Goal: Navigation & Orientation: Find specific page/section

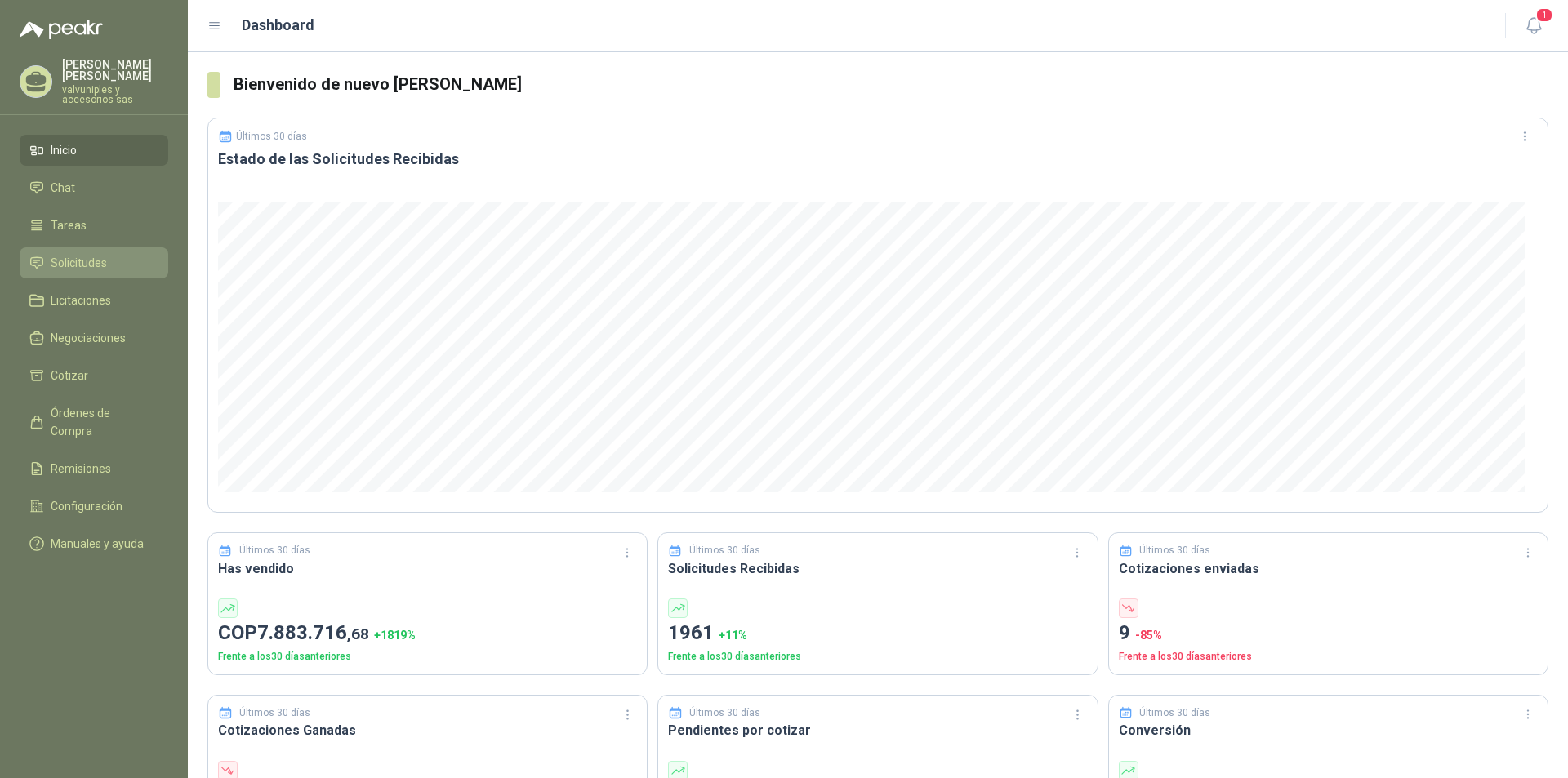
click at [92, 254] on span "Solicitudes" at bounding box center [78, 263] width 56 height 18
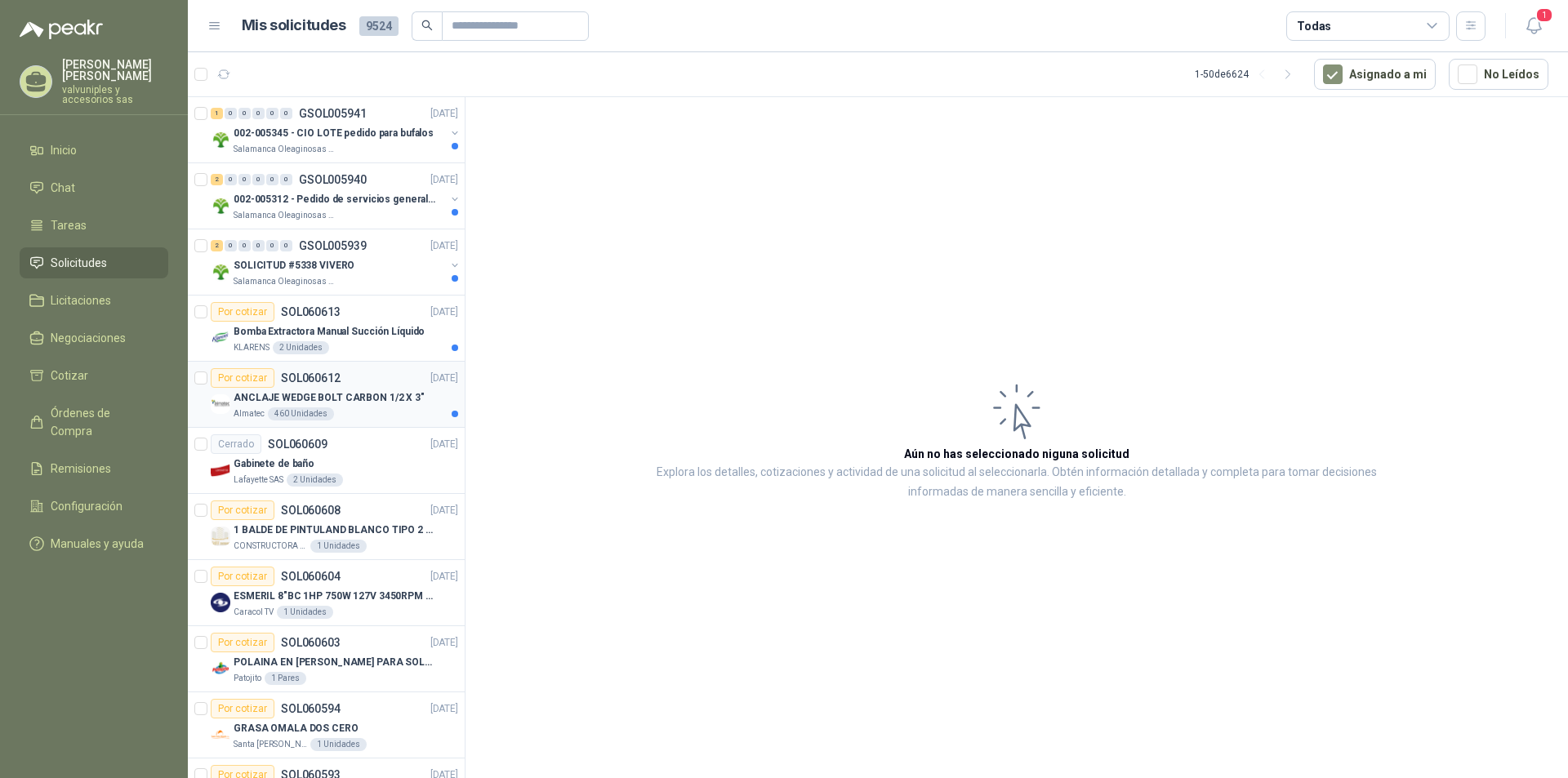
click at [323, 395] on p "ANCLAJE WEDGE BOLT CARBON 1/2 X 3"" at bounding box center [329, 398] width 191 height 16
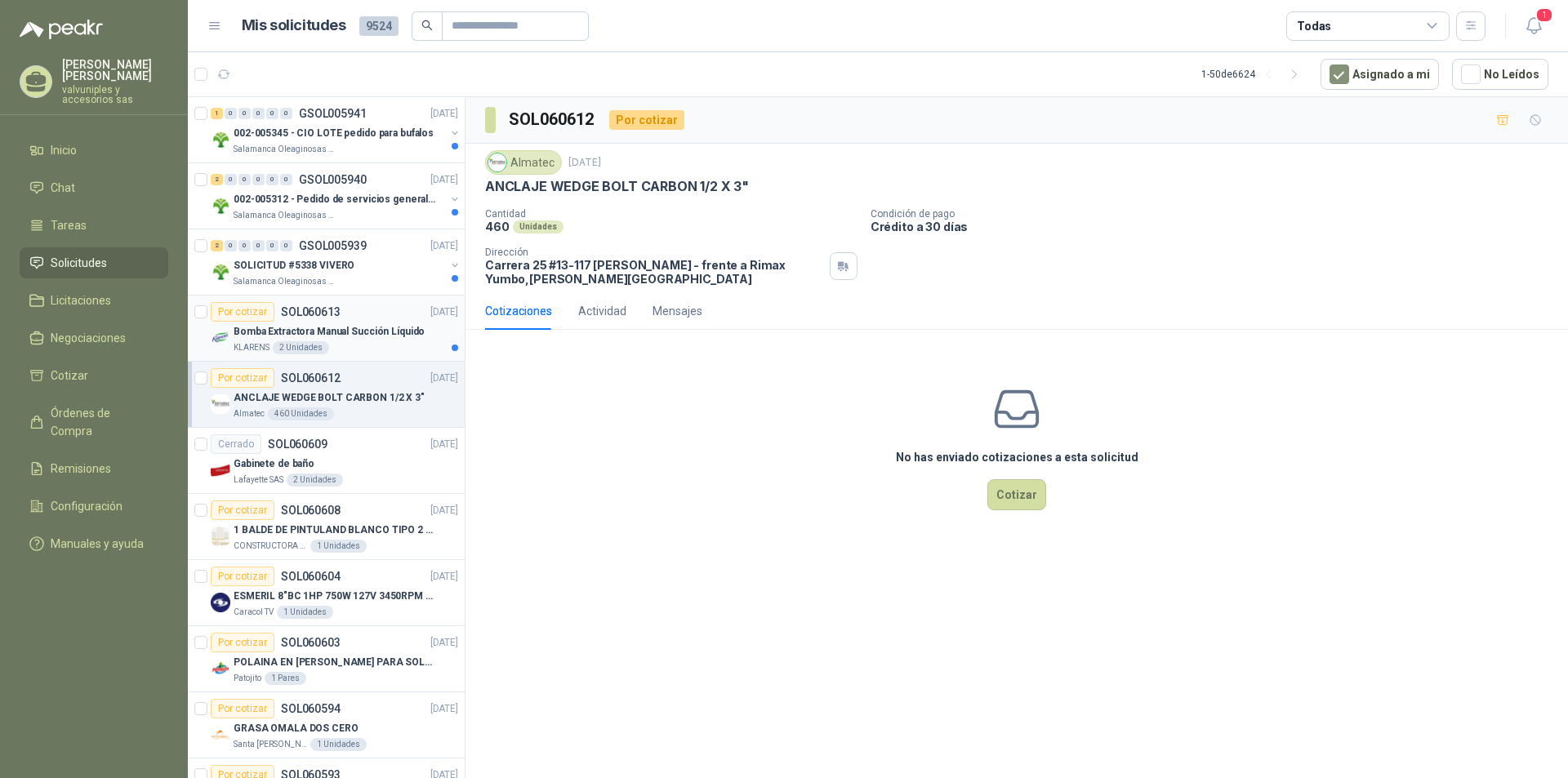
click at [261, 338] on p "Bomba Extractora Manual Succión Líquido" at bounding box center [329, 332] width 191 height 16
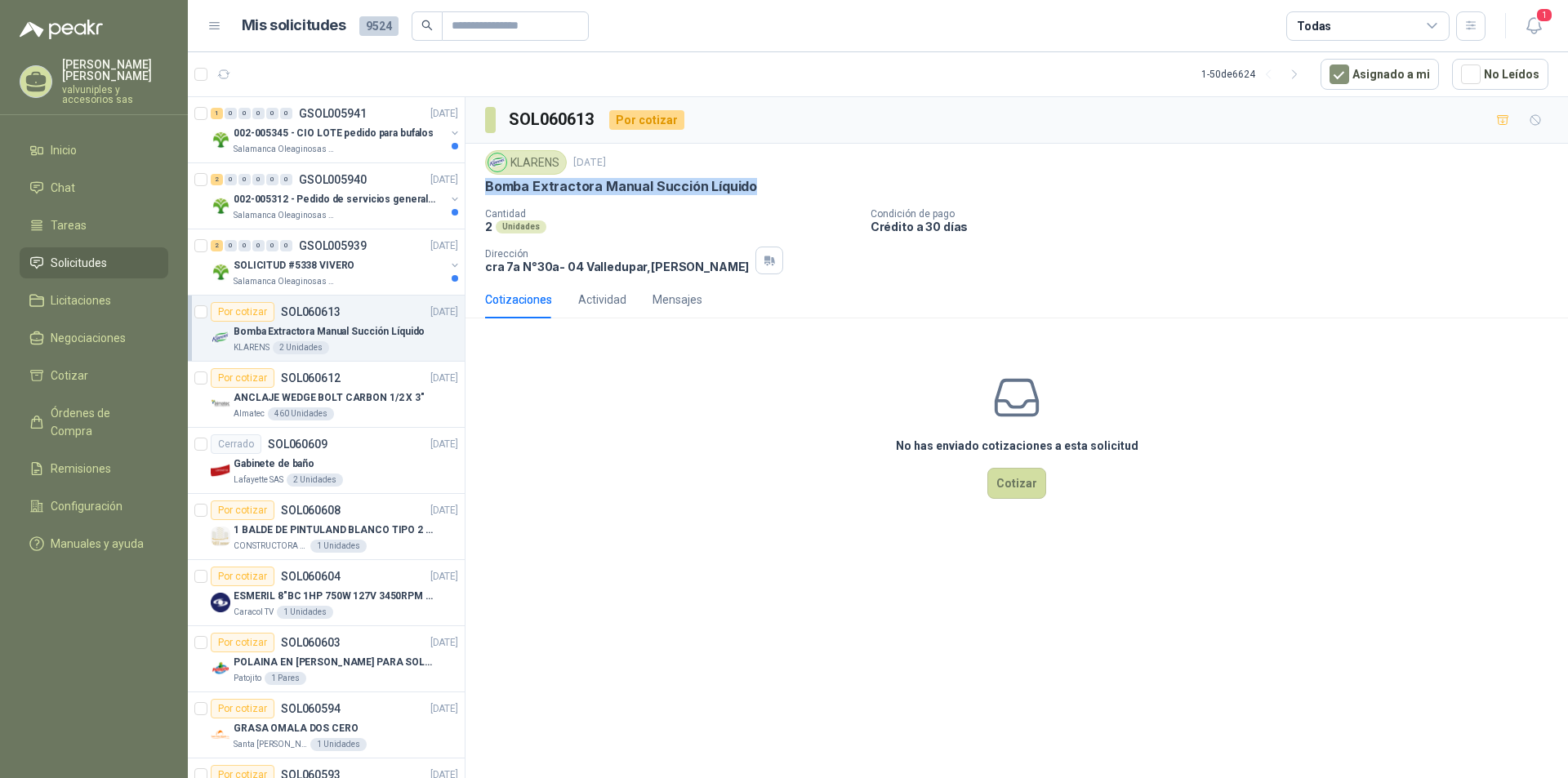
drag, startPoint x: 486, startPoint y: 186, endPoint x: 790, endPoint y: 198, distance: 304.2
click at [790, 198] on div "KLARENS [DATE] Bomba Extractora Manual Succión Líquido Cantidad 2 Unidades Cond…" at bounding box center [1016, 212] width 1064 height 124
copy p "Bomba Extractora Manual Succión Líquido"
click at [283, 263] on p "SOLICITUD #5338 VIVERO" at bounding box center [294, 266] width 121 height 16
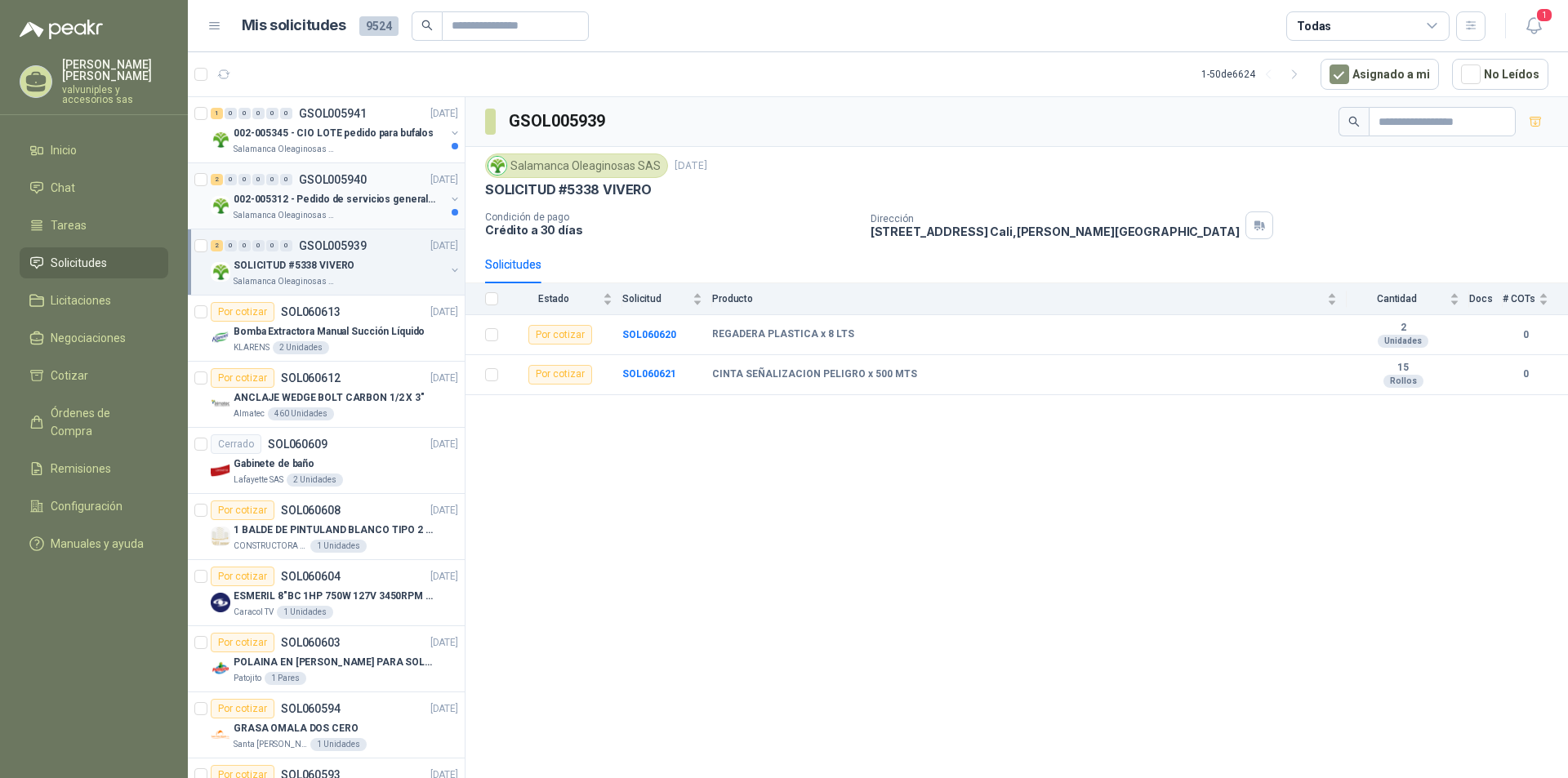
click at [269, 203] on p "002-005312 - Pedido de servicios generales CASA RO" at bounding box center [335, 199] width 204 height 16
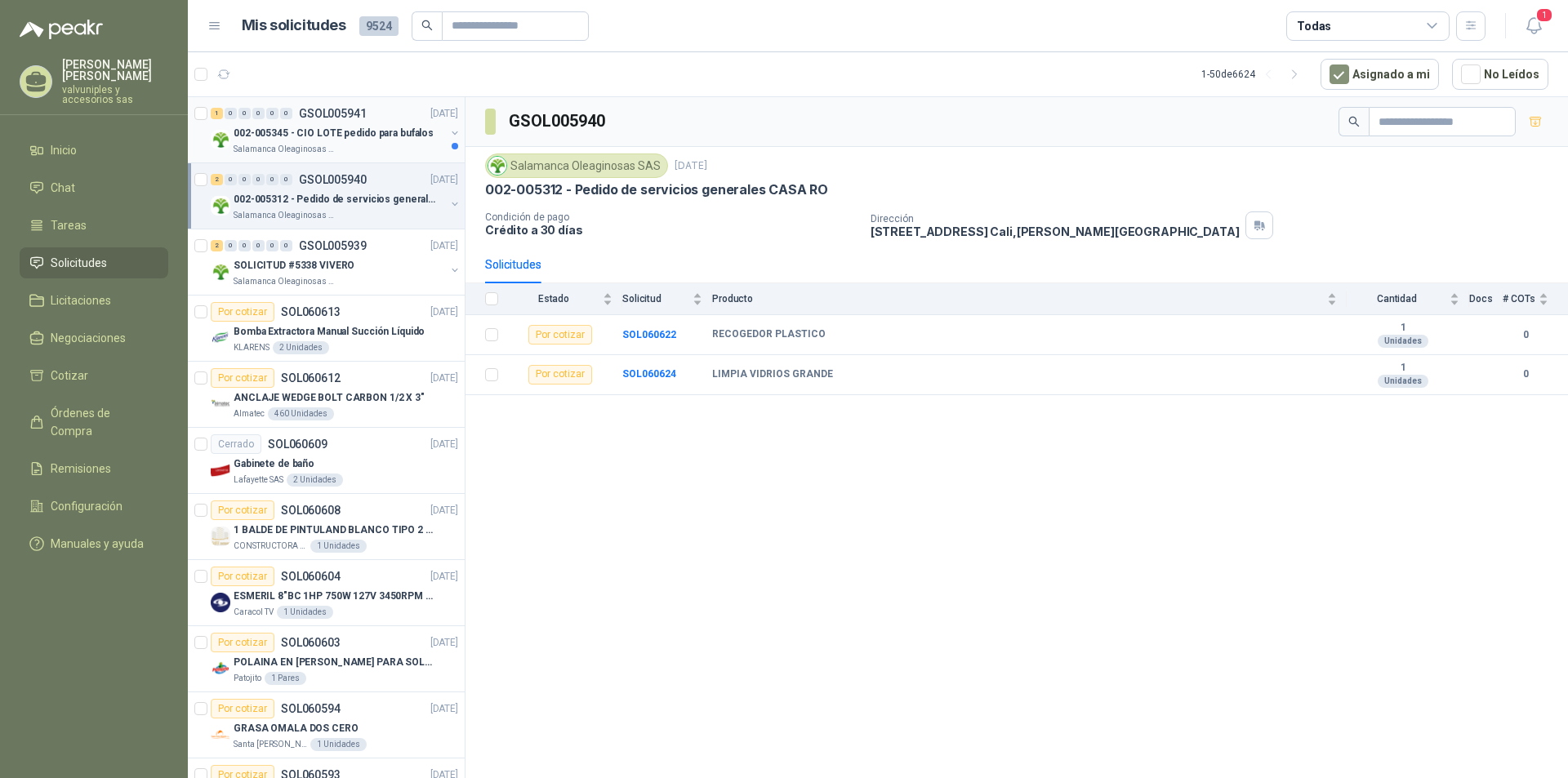
click at [246, 129] on p "002-005345 - CIO LOTE pedido para bufalos" at bounding box center [334, 133] width 200 height 16
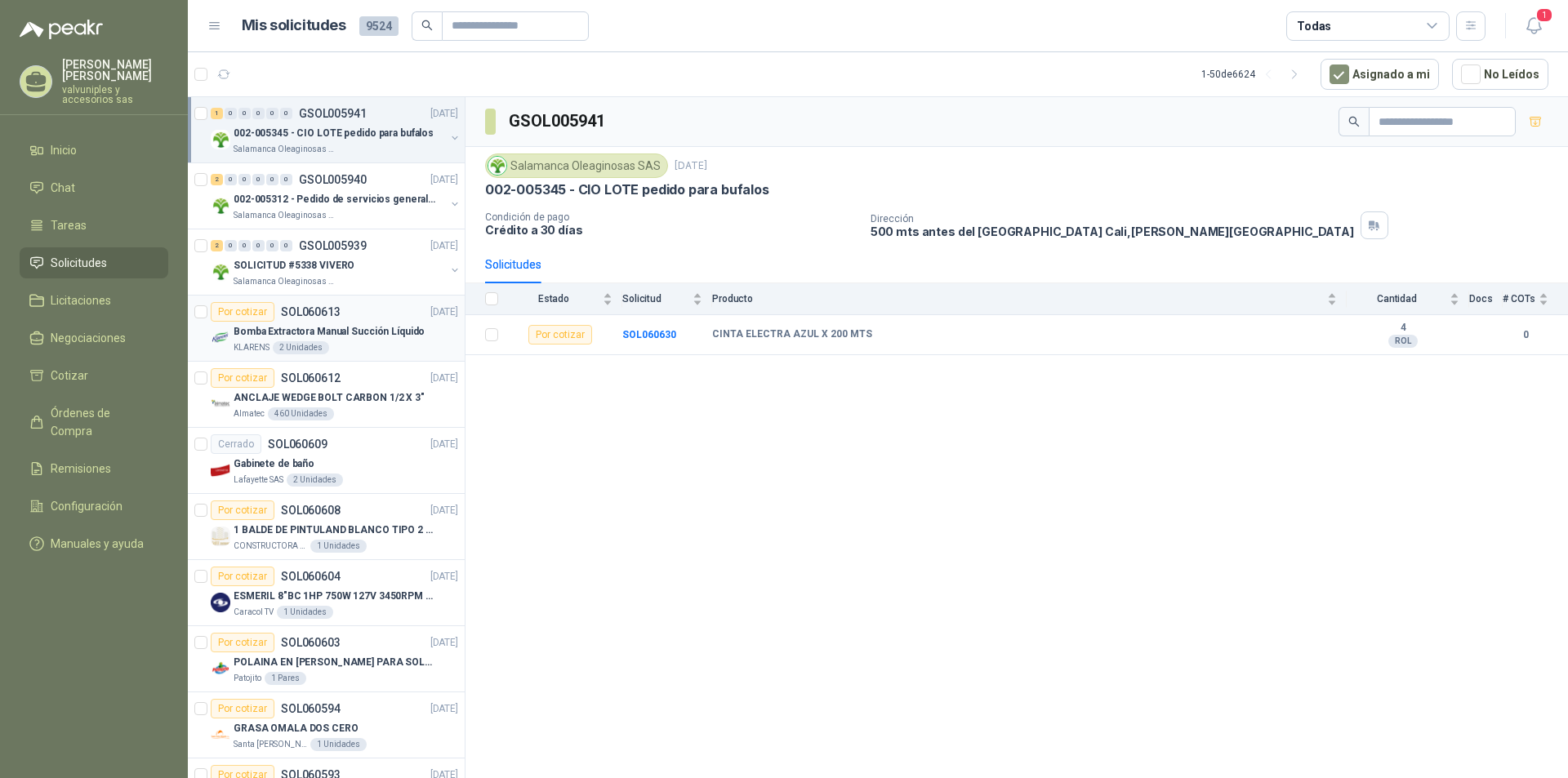
click at [308, 333] on p "Bomba Extractora Manual Succión Líquido" at bounding box center [329, 332] width 191 height 16
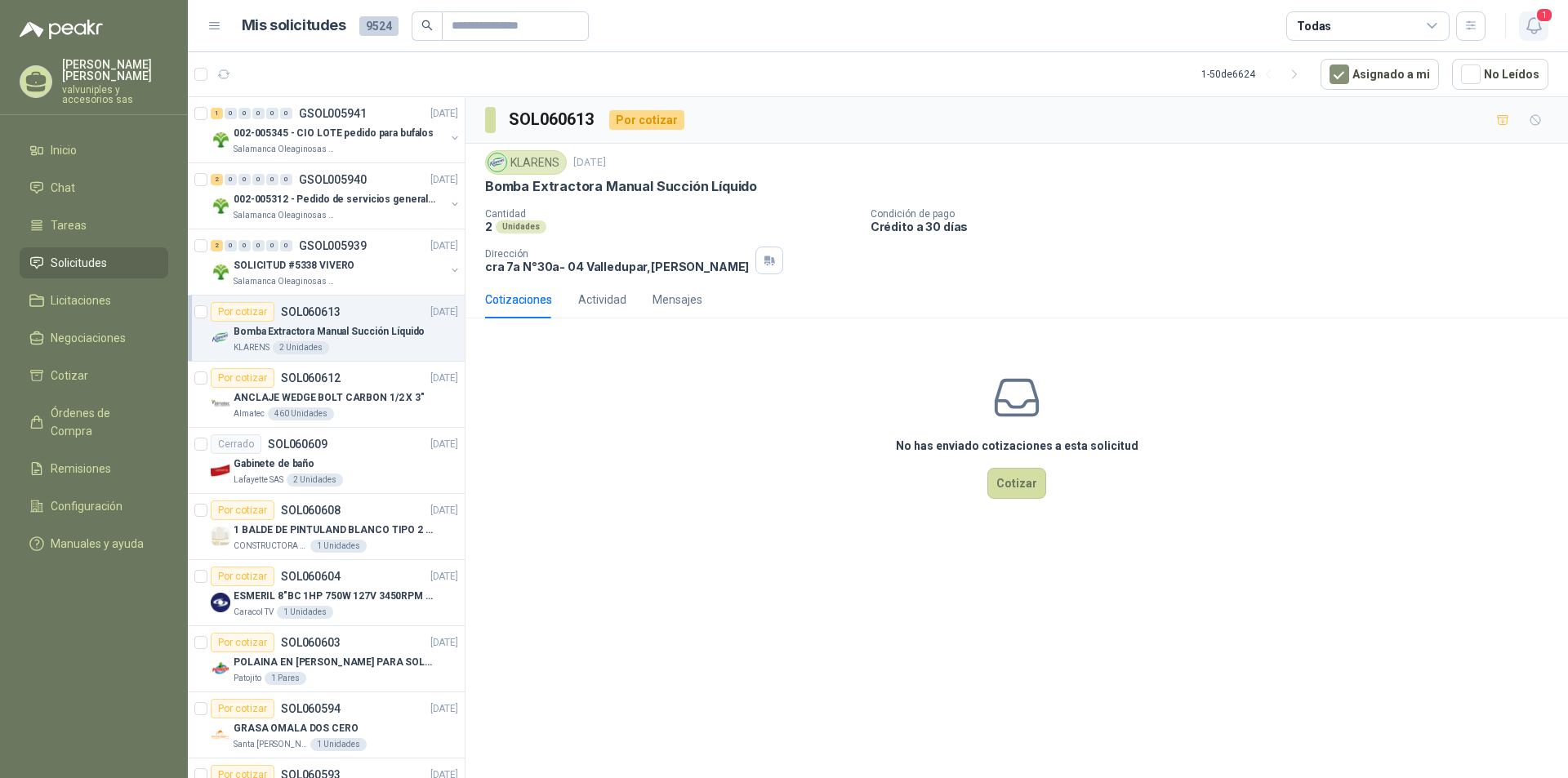
click at [1534, 28] on icon "button" at bounding box center [1534, 25] width 20 height 20
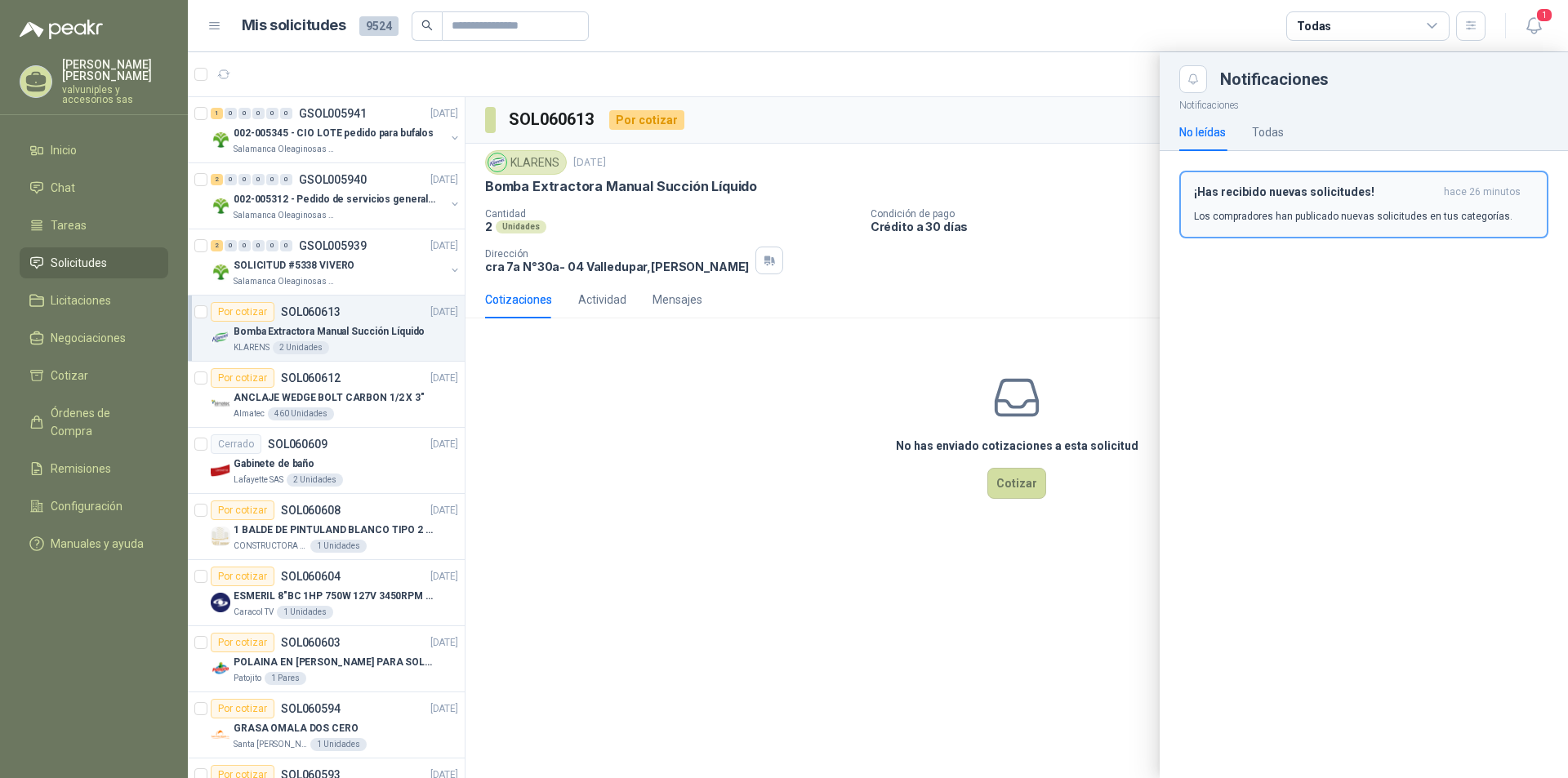
click at [1306, 192] on h3 "¡Has recibido nuevas solicitudes!" at bounding box center [1316, 192] width 244 height 14
